Goal: Transaction & Acquisition: Purchase product/service

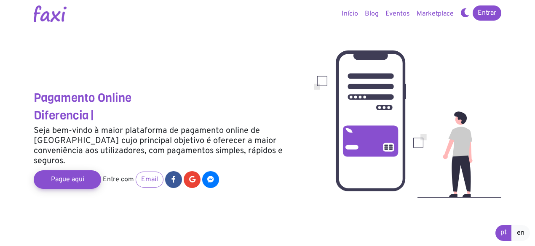
click at [461, 11] on icon at bounding box center [464, 12] width 9 height 7
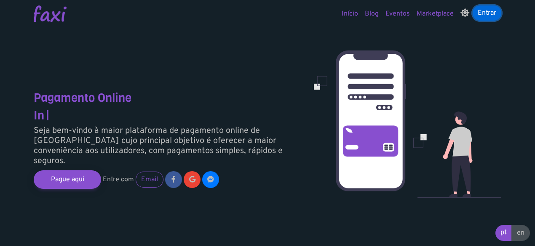
click at [488, 15] on link "Entrar" at bounding box center [486, 12] width 29 height 15
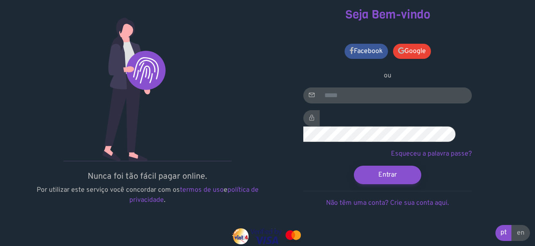
scroll to position [38, 0]
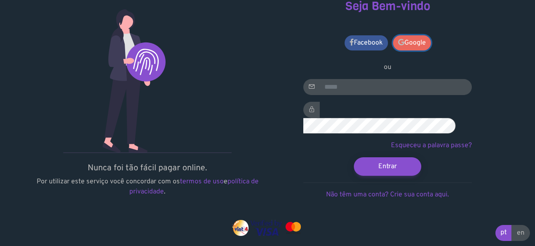
click at [415, 37] on link "Google" at bounding box center [412, 42] width 38 height 15
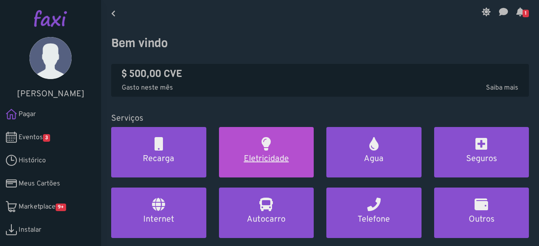
click at [256, 144] on link "Eletricidade" at bounding box center [266, 152] width 95 height 51
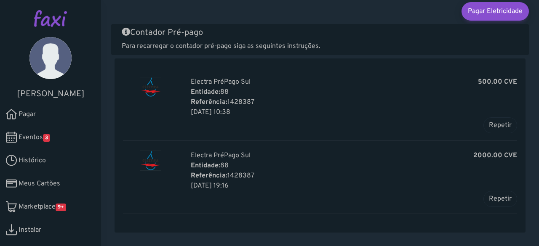
scroll to position [39, 0]
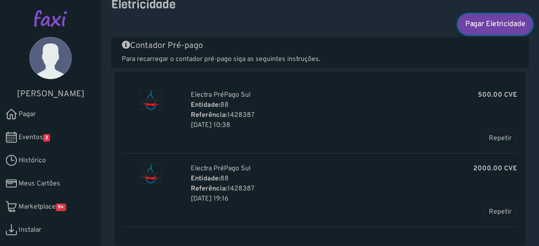
click at [468, 26] on link "Pagar Eletricidade" at bounding box center [495, 24] width 74 height 20
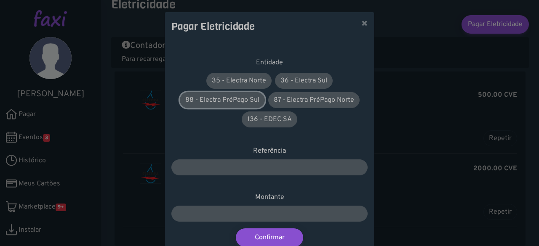
click at [224, 101] on link "88 - Electra PréPago Sul" at bounding box center [222, 100] width 85 height 16
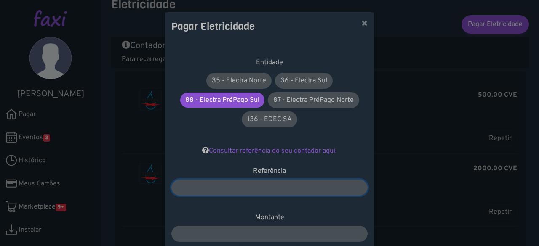
click at [242, 185] on input "number" at bounding box center [269, 188] width 196 height 16
click at [289, 185] on input "number" at bounding box center [269, 188] width 196 height 16
click at [360, 25] on button "×" at bounding box center [365, 24] width 20 height 24
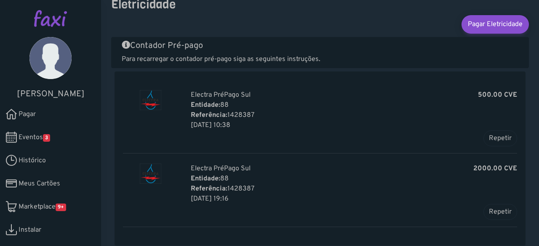
click at [231, 115] on p "Referência: 1428387" at bounding box center [354, 115] width 326 height 10
copy p "1428387"
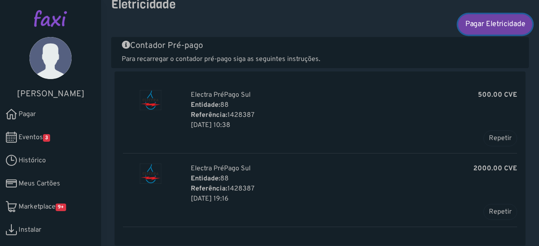
click at [485, 27] on link "Pagar Eletricidade" at bounding box center [495, 24] width 74 height 20
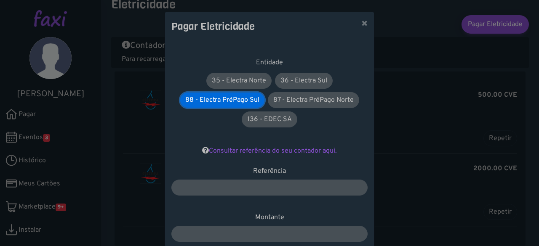
click at [221, 100] on link "88 - Electra PréPago Sul" at bounding box center [222, 100] width 84 height 15
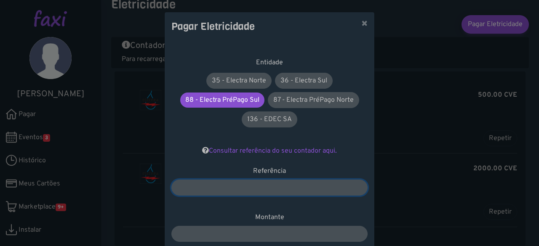
click at [266, 187] on input "number" at bounding box center [269, 188] width 196 height 16
paste input "*******"
type input "*******"
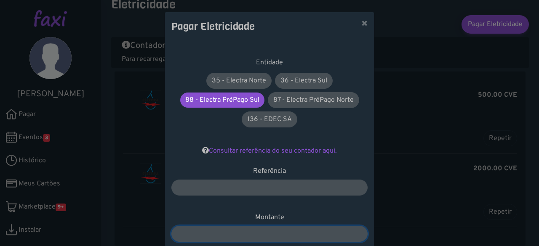
click at [239, 235] on input "number" at bounding box center [269, 234] width 196 height 16
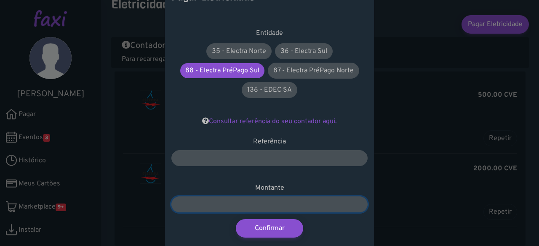
scroll to position [59, 0]
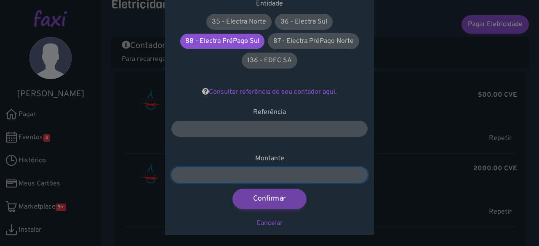
type input "***"
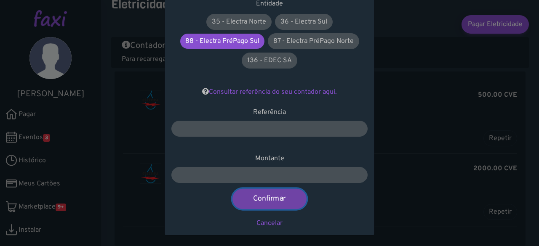
click at [275, 197] on button "Confirmar" at bounding box center [269, 199] width 74 height 20
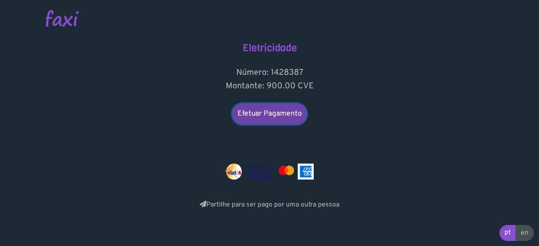
click at [283, 116] on link "Efetuar Pagamento" at bounding box center [269, 114] width 74 height 20
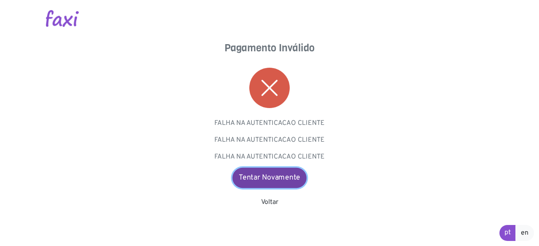
click at [275, 177] on link "Tentar Novamente" at bounding box center [269, 178] width 74 height 20
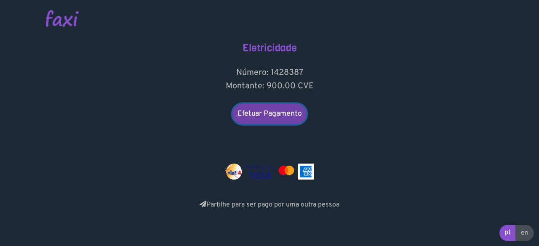
click at [280, 109] on link "Efetuar Pagamento" at bounding box center [269, 114] width 74 height 20
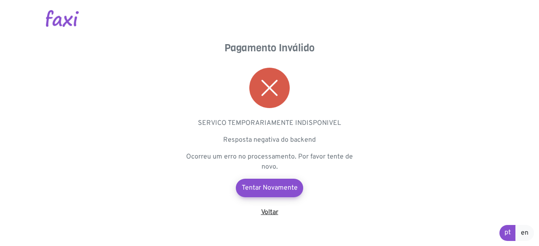
click at [267, 211] on link "Voltar" at bounding box center [269, 212] width 17 height 8
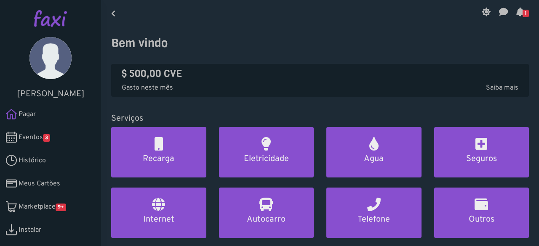
click at [38, 137] on span "Eventos 3" at bounding box center [35, 138] width 32 height 10
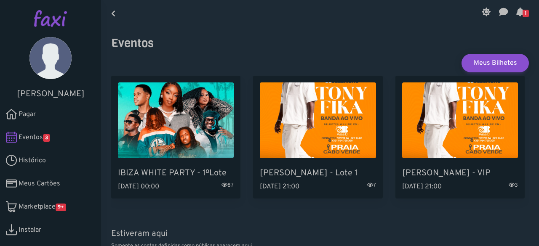
click at [55, 207] on span "Marketplace 9+" at bounding box center [43, 207] width 48 height 10
click at [29, 140] on span "Eventos 3" at bounding box center [35, 138] width 32 height 10
click at [518, 14] on icon at bounding box center [520, 11] width 8 height 7
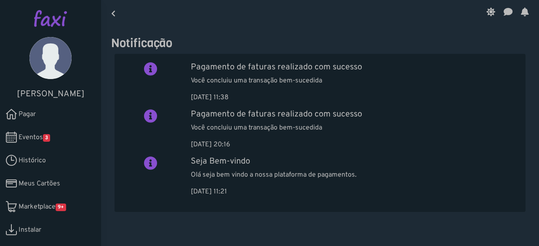
click at [35, 135] on span "Eventos 3" at bounding box center [35, 138] width 32 height 10
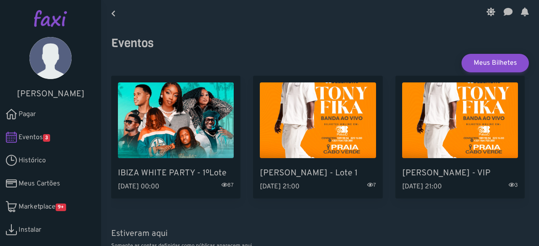
click at [521, 13] on icon at bounding box center [525, 11] width 8 height 7
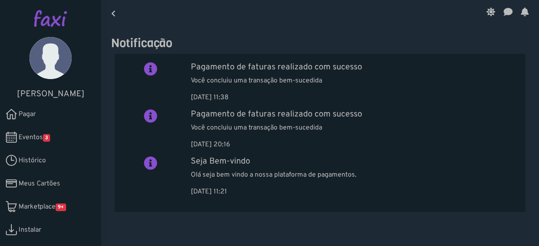
click at [522, 11] on icon at bounding box center [525, 11] width 8 height 7
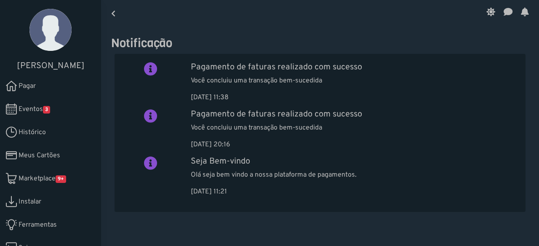
scroll to position [41, 0]
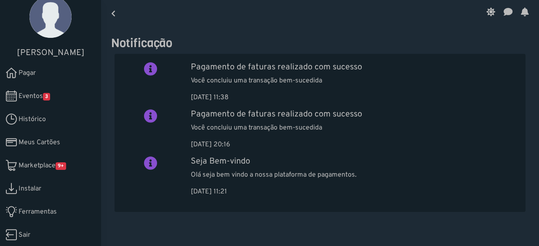
click at [22, 235] on span "Sair" at bounding box center [25, 235] width 12 height 10
